Goal: Task Accomplishment & Management: Manage account settings

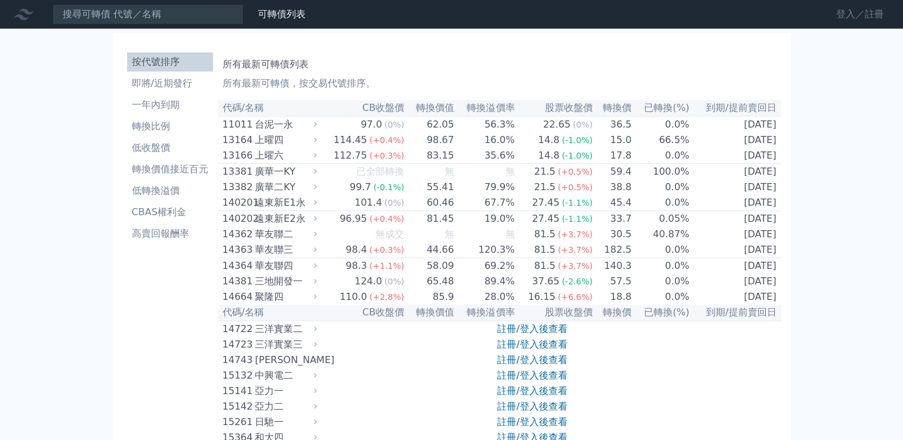
click at [836, 11] on link "登入／註冊" at bounding box center [860, 14] width 67 height 19
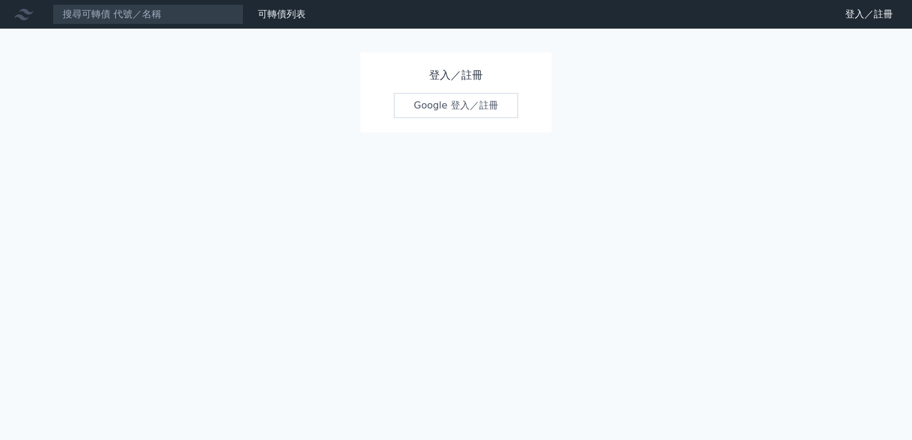
click at [421, 104] on link "Google 登入／註冊" at bounding box center [456, 105] width 124 height 25
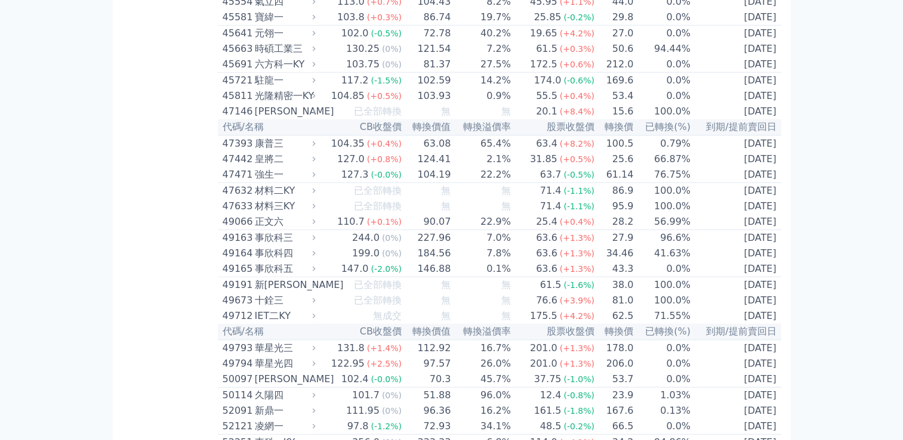
scroll to position [3462, 0]
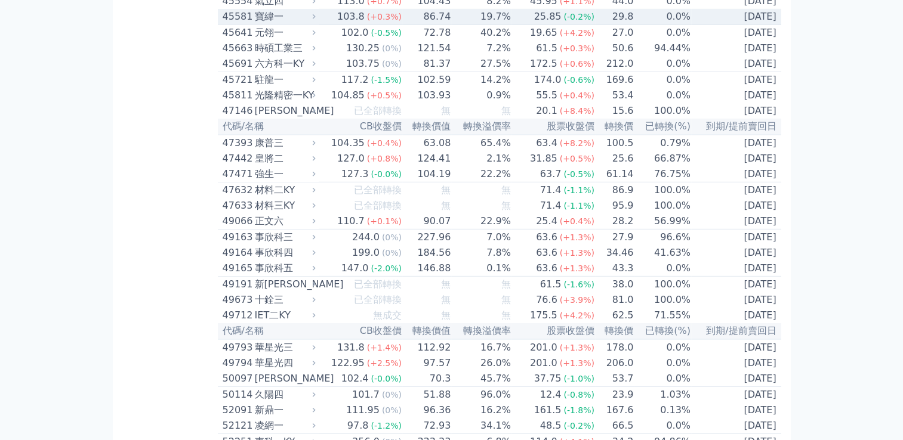
click at [270, 24] on div "寶緯一" at bounding box center [284, 17] width 58 height 14
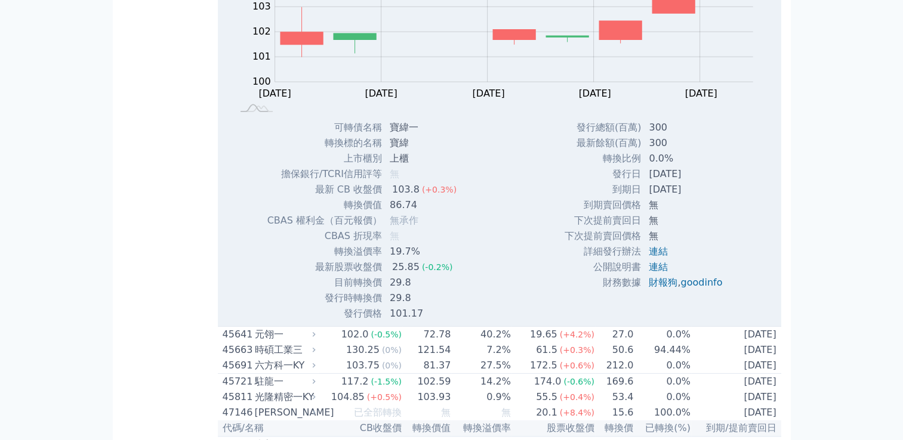
scroll to position [3521, 0]
